Goal: Check status

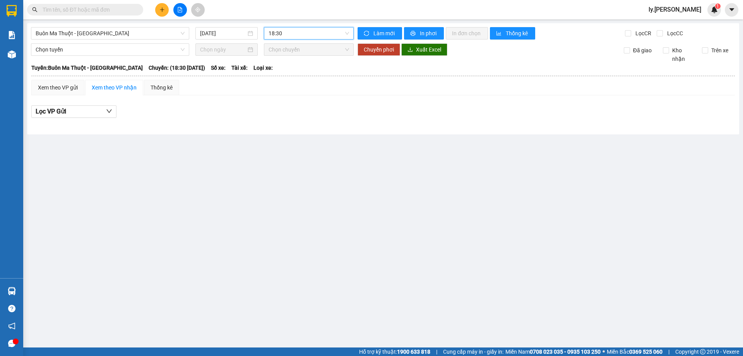
drag, startPoint x: 0, startPoint y: 0, endPoint x: 97, endPoint y: 65, distance: 116.7
click at [98, 35] on span "Buôn Ma Thuột - [GEOGRAPHIC_DATA]" at bounding box center [110, 33] width 149 height 12
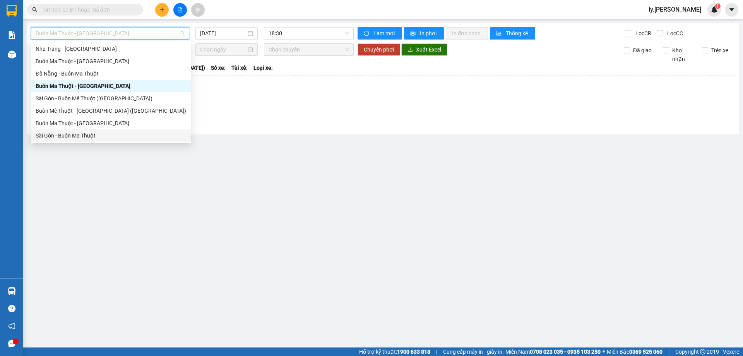
click at [75, 137] on div "Sài Gòn - Buôn Ma Thuột" at bounding box center [111, 135] width 151 height 9
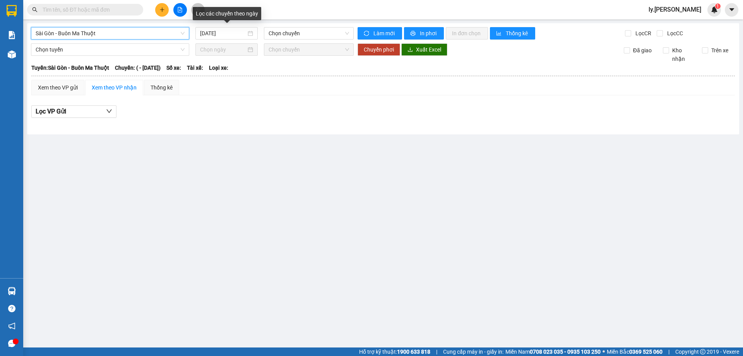
click at [239, 36] on input "[DATE]" at bounding box center [223, 33] width 46 height 9
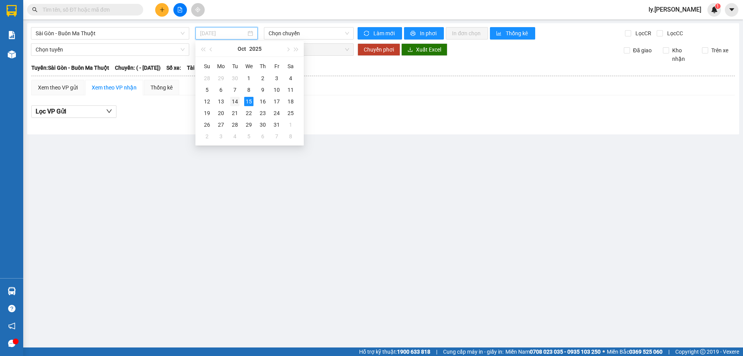
click at [238, 105] on div "14" at bounding box center [234, 101] width 9 height 9
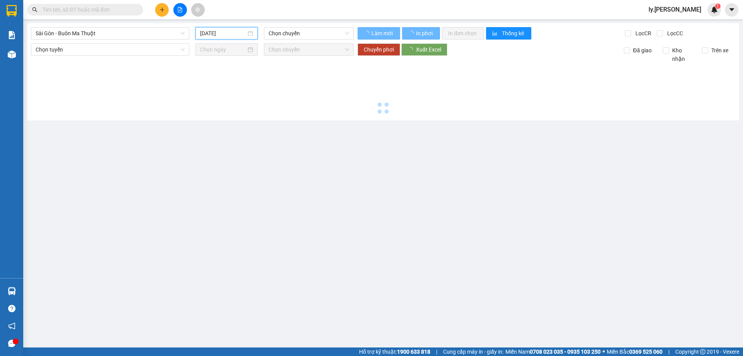
type input "[DATE]"
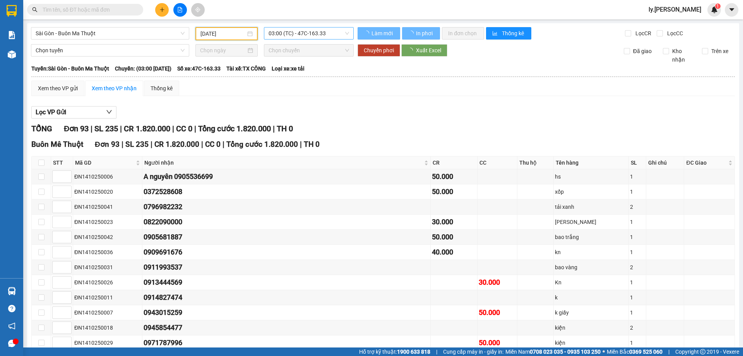
click at [307, 36] on span "03:00 (TC) - 47C-163.33" at bounding box center [309, 33] width 80 height 12
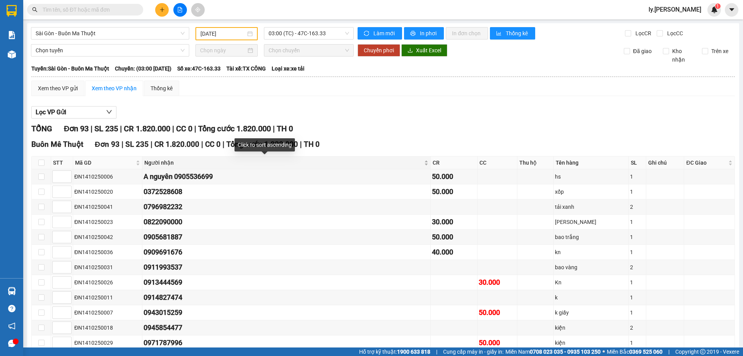
click at [375, 166] on div "Người nhận" at bounding box center [286, 162] width 284 height 9
click at [374, 161] on div "Người nhận" at bounding box center [286, 162] width 284 height 9
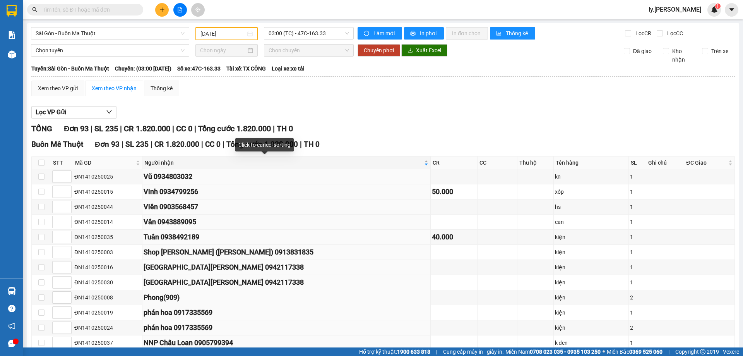
click at [377, 162] on div "Người nhận" at bounding box center [286, 162] width 284 height 9
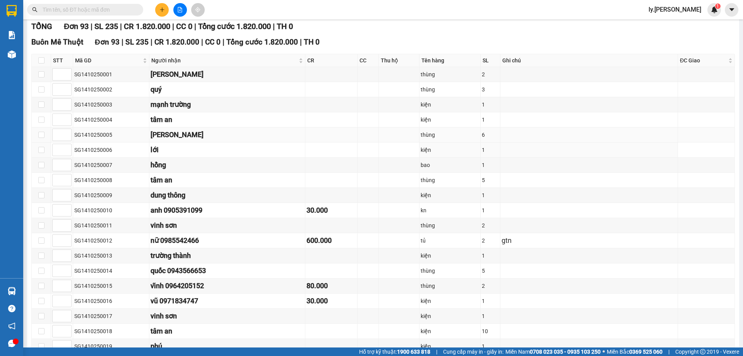
scroll to position [116, 0]
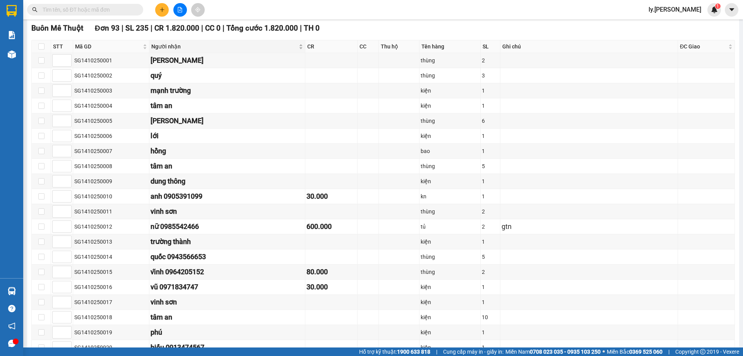
click at [298, 47] on div "Người nhận" at bounding box center [227, 46] width 152 height 9
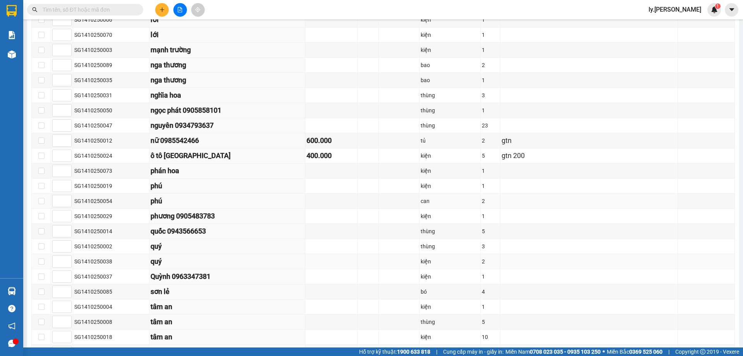
scroll to position [813, 0]
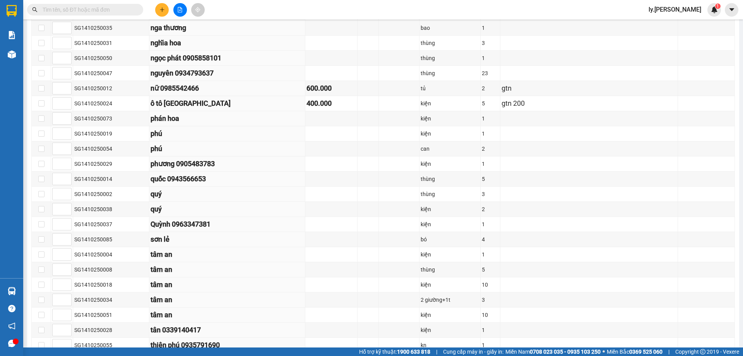
click at [83, 6] on input "text" at bounding box center [88, 9] width 91 height 9
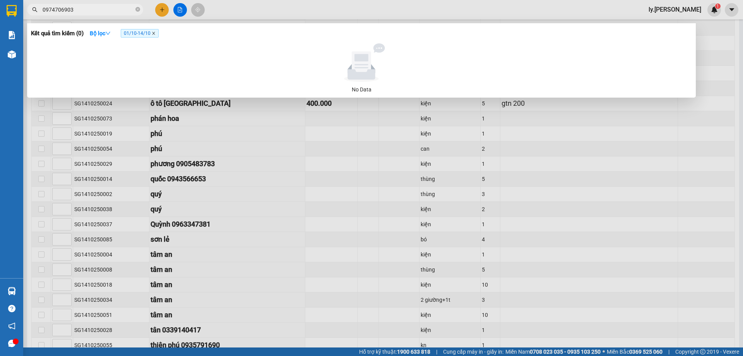
click at [155, 33] on icon "close" at bounding box center [154, 33] width 4 height 4
click at [56, 11] on input "0974706903" at bounding box center [88, 9] width 91 height 9
type input "0974406903"
